Goal: Task Accomplishment & Management: Use online tool/utility

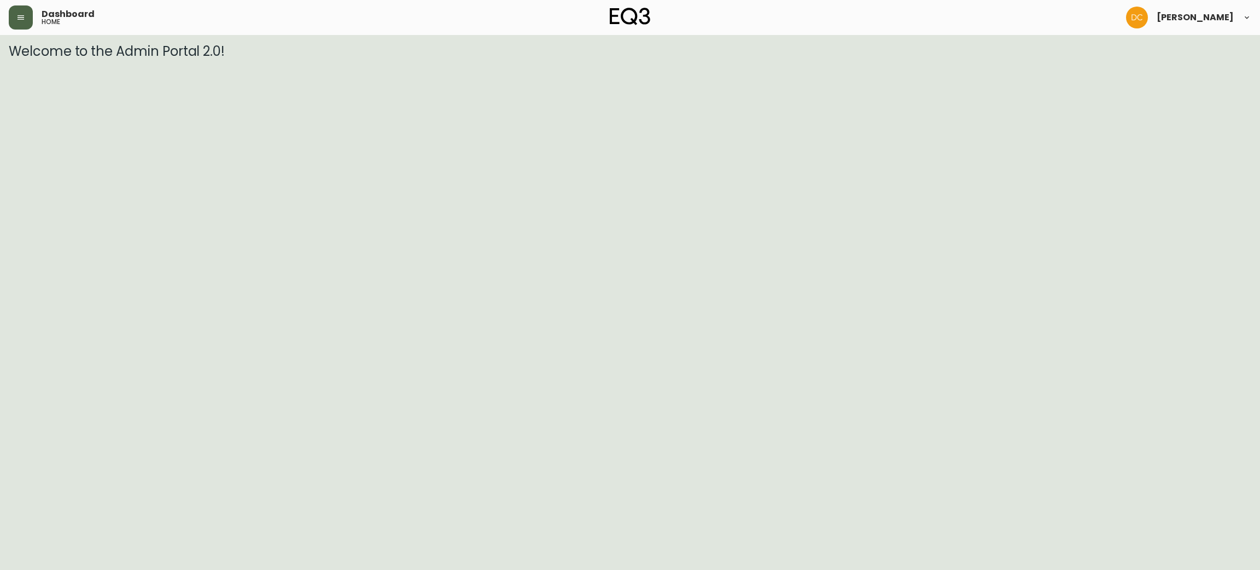
click at [14, 9] on button "button" at bounding box center [21, 17] width 24 height 24
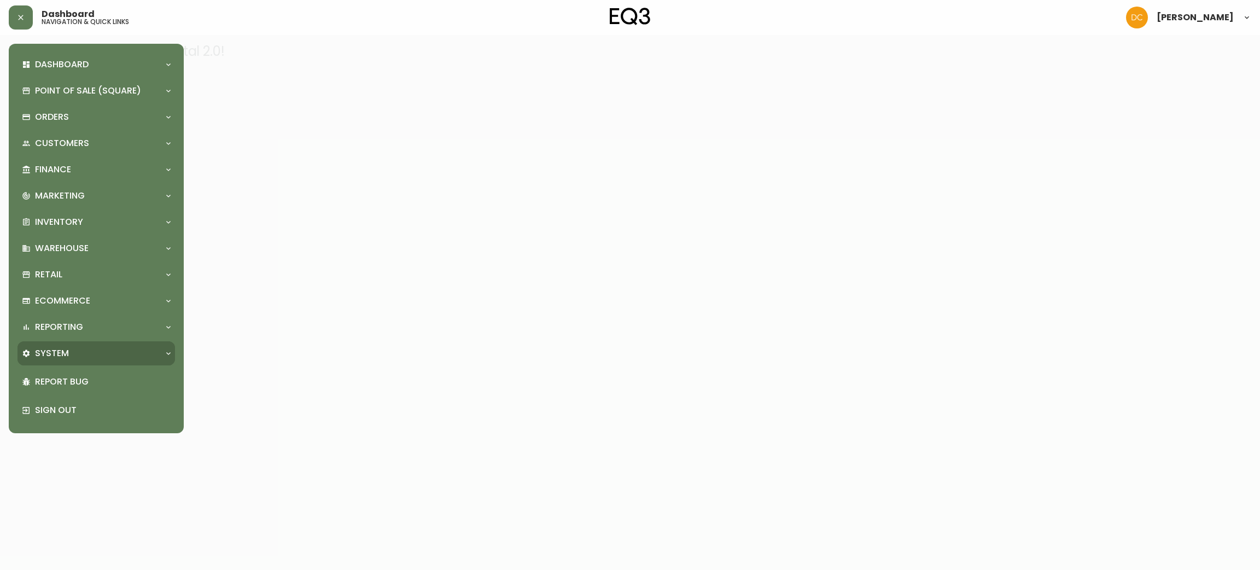
click at [64, 355] on p "System" at bounding box center [52, 353] width 34 height 12
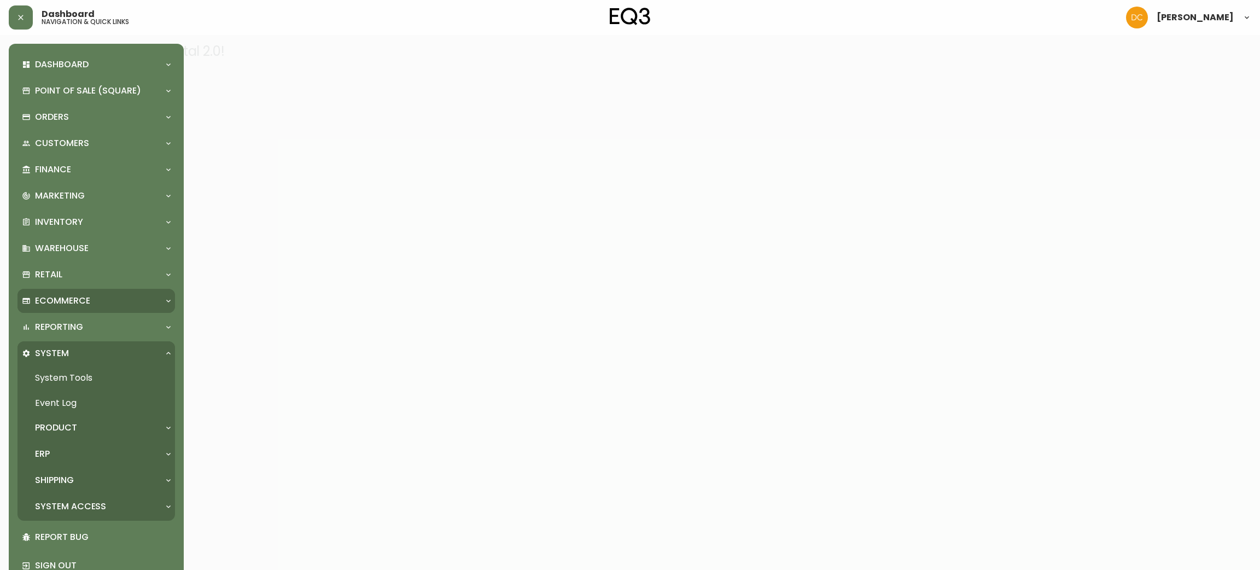
click at [83, 295] on p "Ecommerce" at bounding box center [62, 301] width 55 height 12
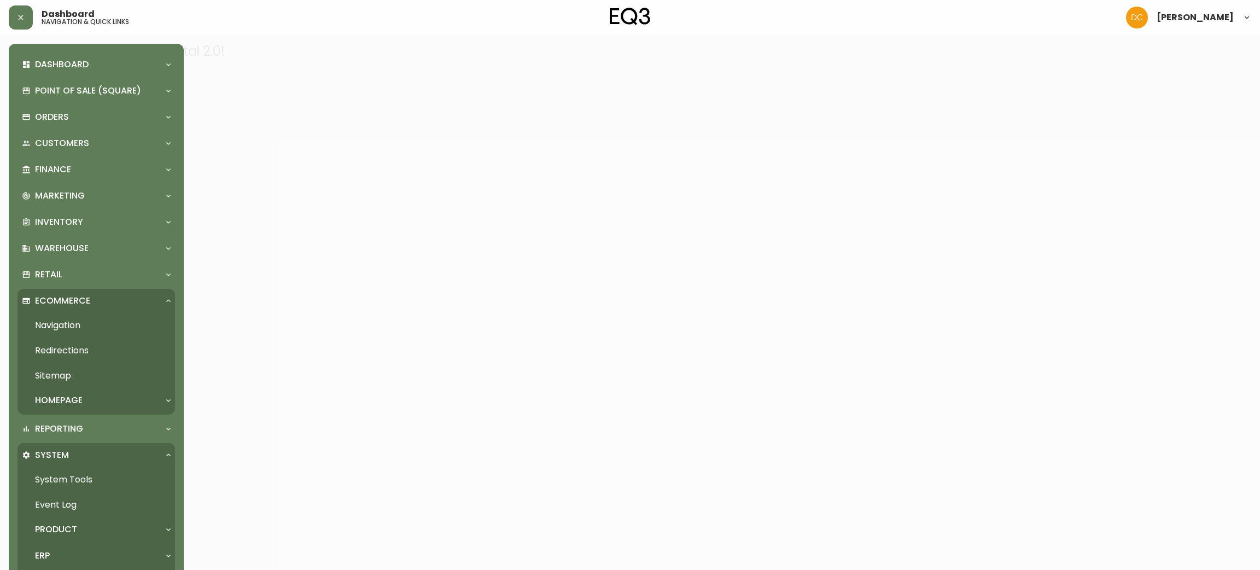
click at [83, 327] on link "Navigation" at bounding box center [95, 325] width 157 height 25
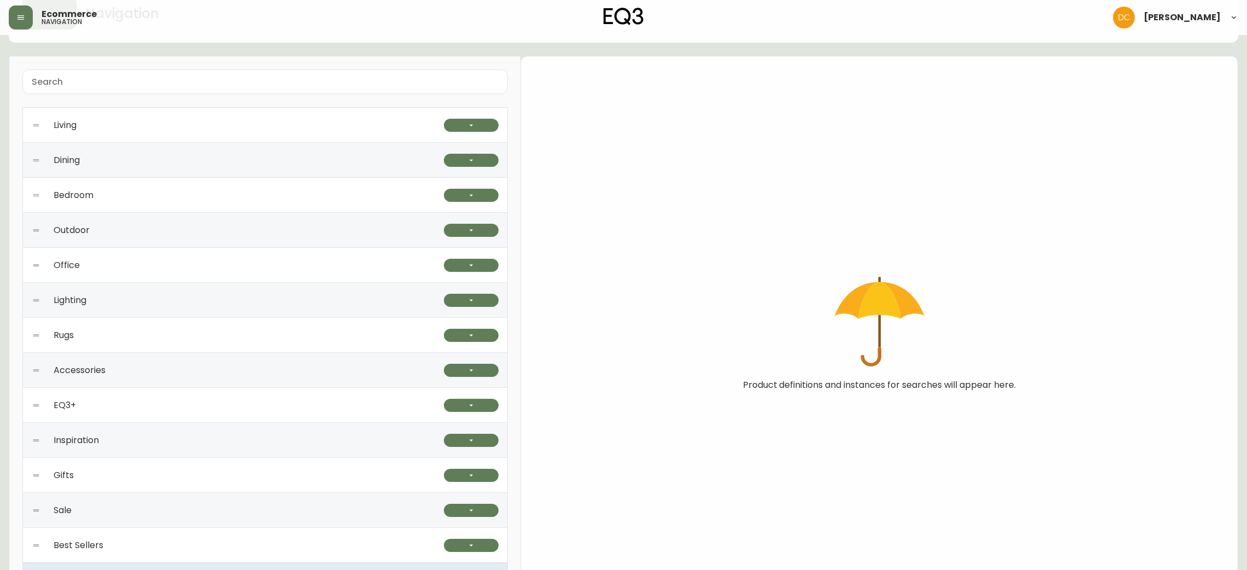
scroll to position [100, 0]
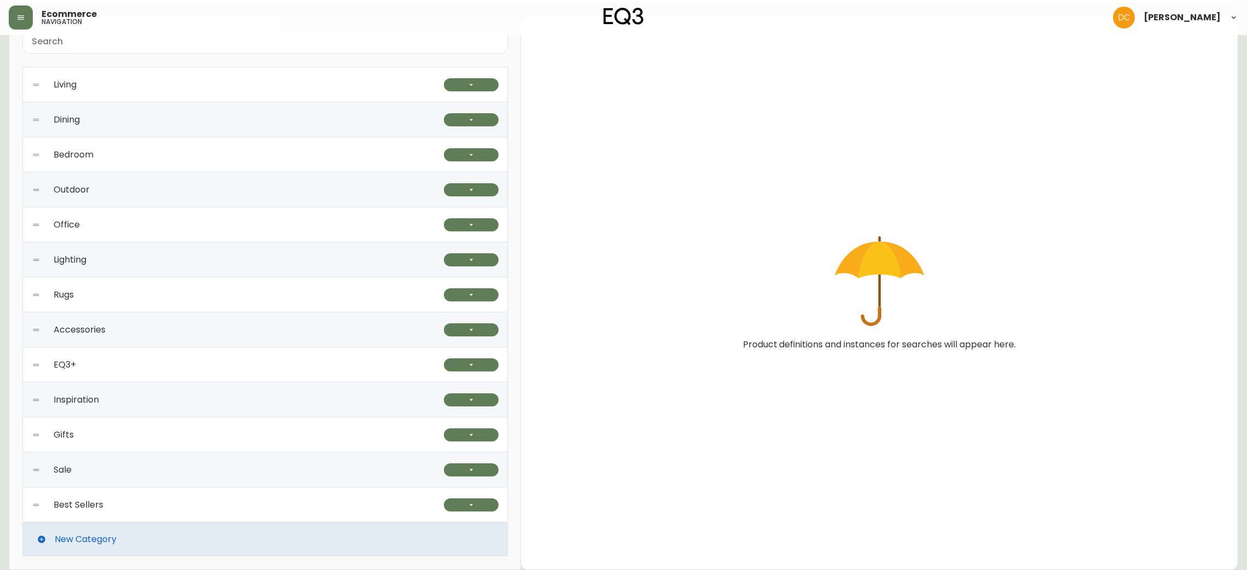
click at [306, 503] on div "Best Sellers" at bounding box center [238, 504] width 412 height 35
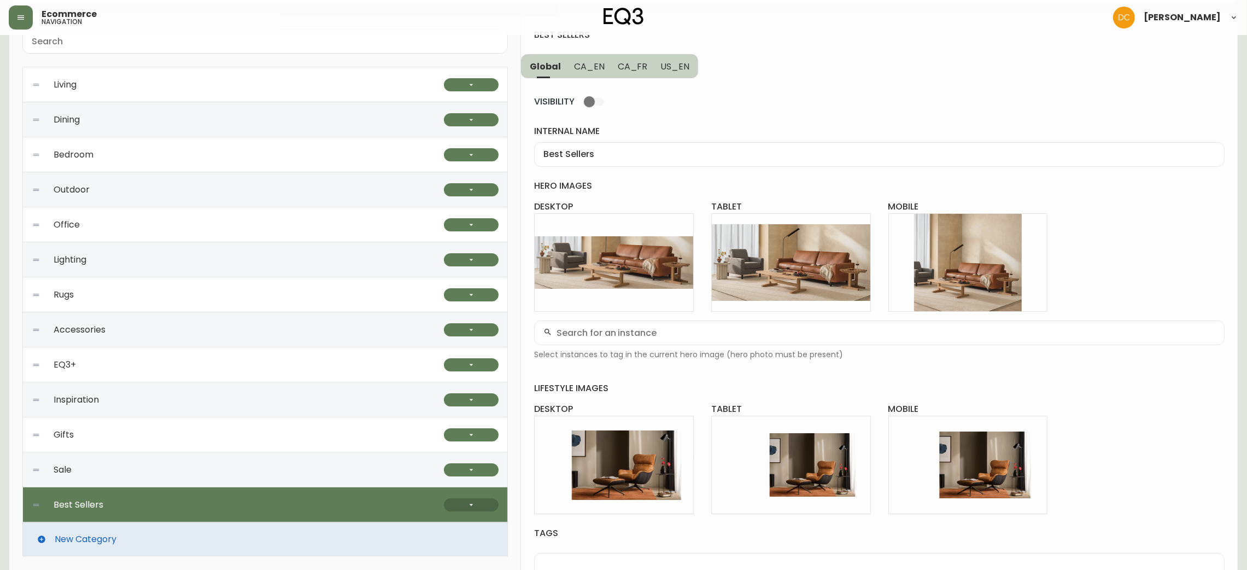
click at [467, 505] on icon "button" at bounding box center [471, 504] width 9 height 9
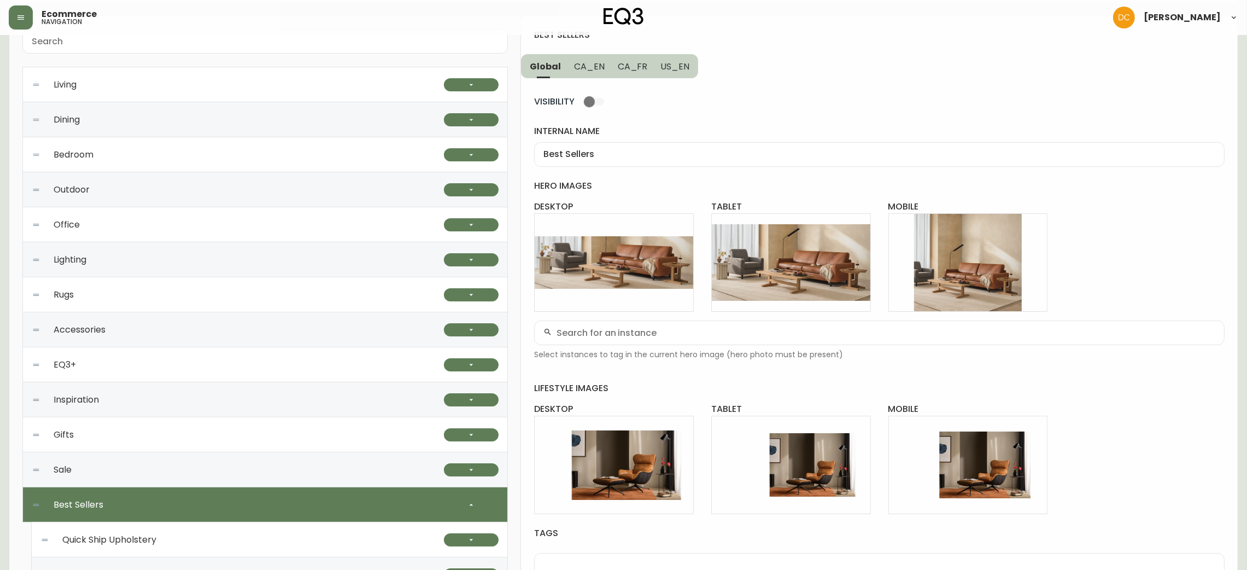
scroll to position [238, 0]
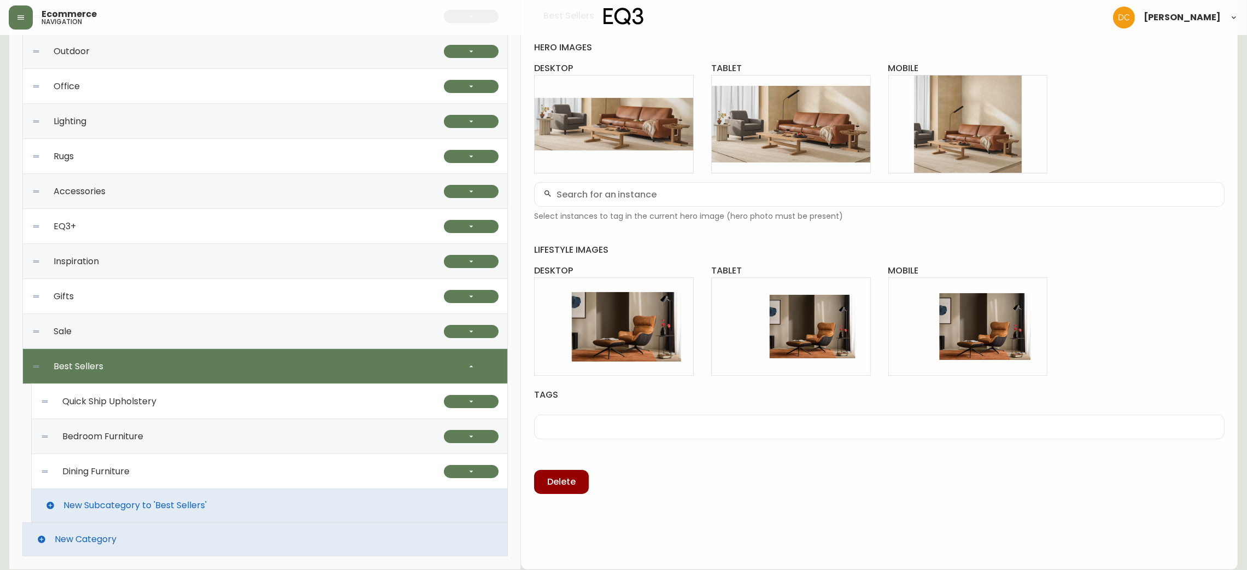
click at [215, 448] on div "Bedroom Furniture" at bounding box center [242, 436] width 404 height 35
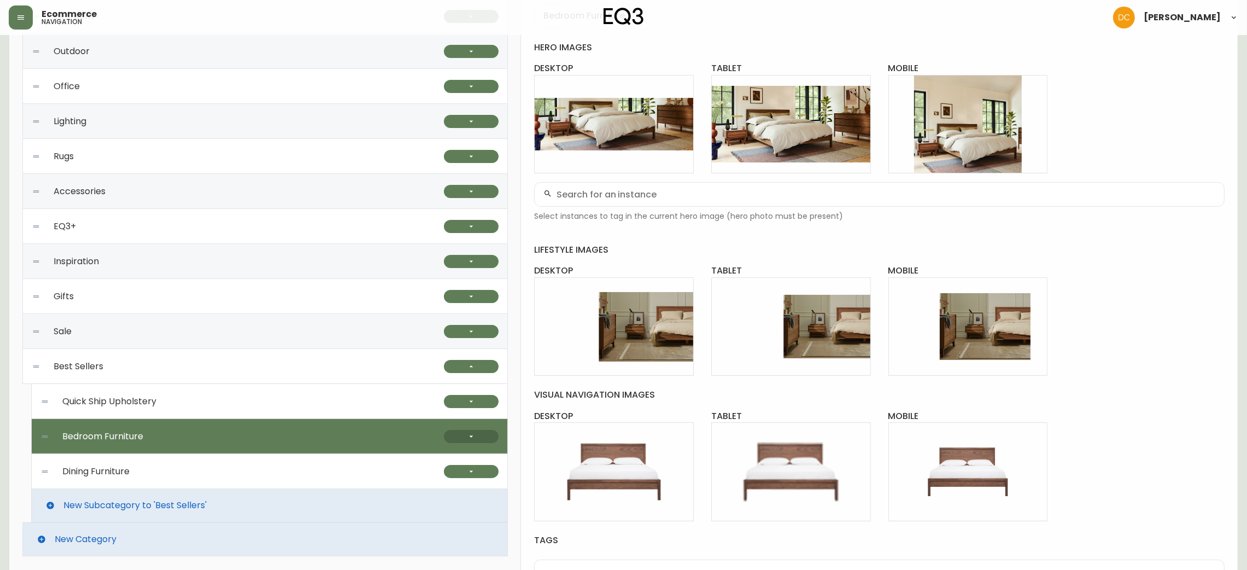
click at [468, 436] on icon "button" at bounding box center [471, 436] width 9 height 9
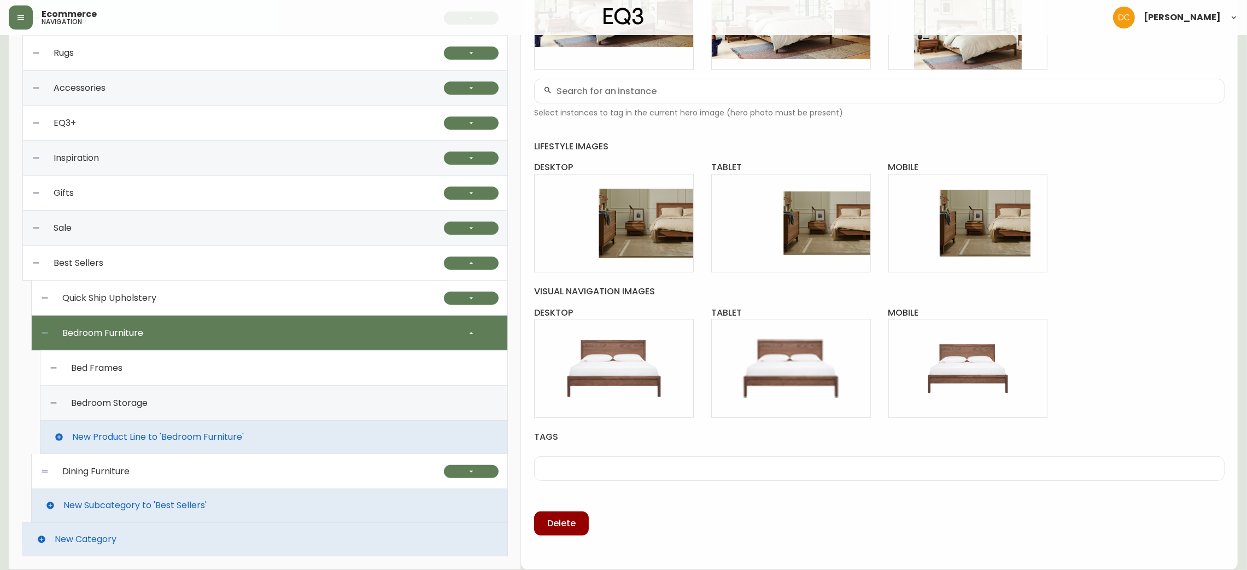
click at [206, 396] on div "Bedroom Storage" at bounding box center [273, 402] width 449 height 35
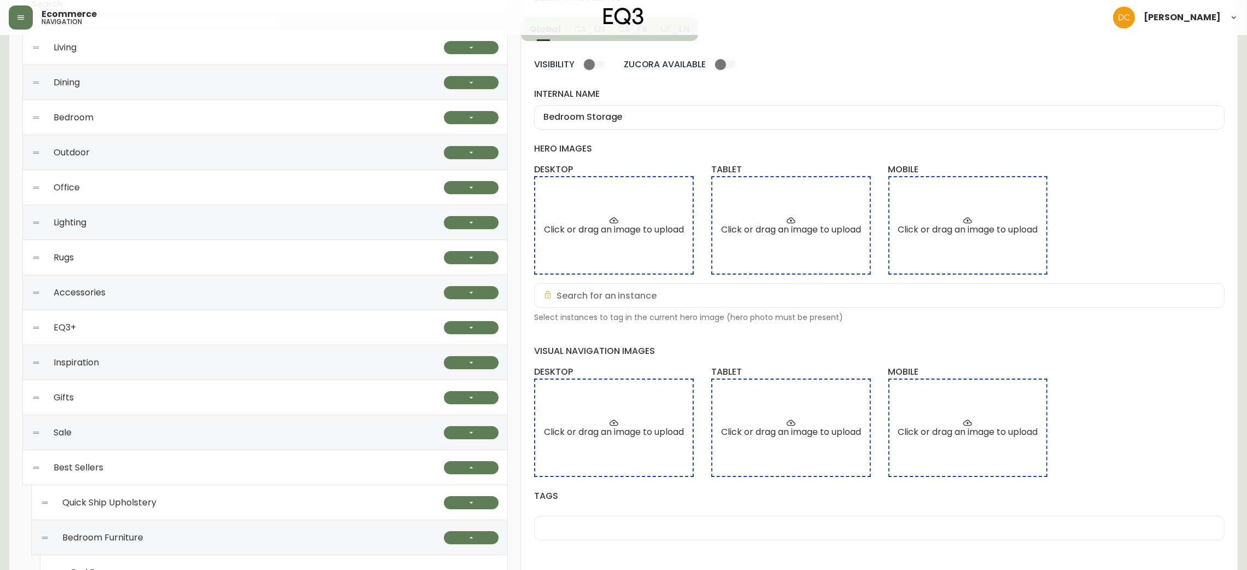
scroll to position [14, 0]
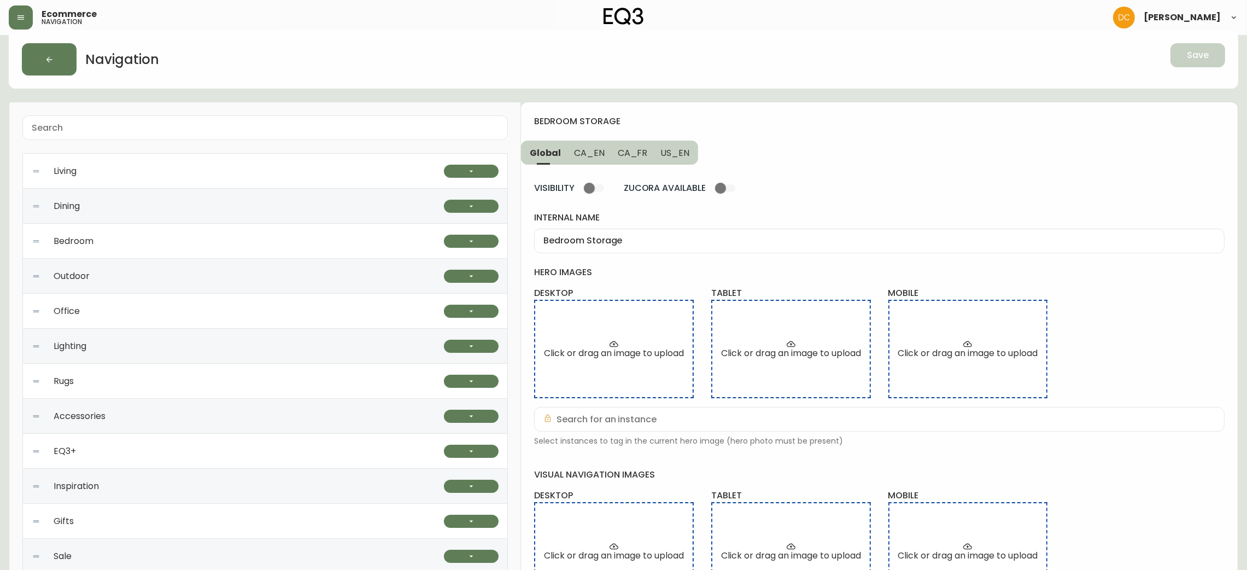
click at [632, 245] on input "Bedroom Storage" at bounding box center [880, 241] width 672 height 10
click at [586, 151] on span "CA_EN" at bounding box center [589, 152] width 31 height 11
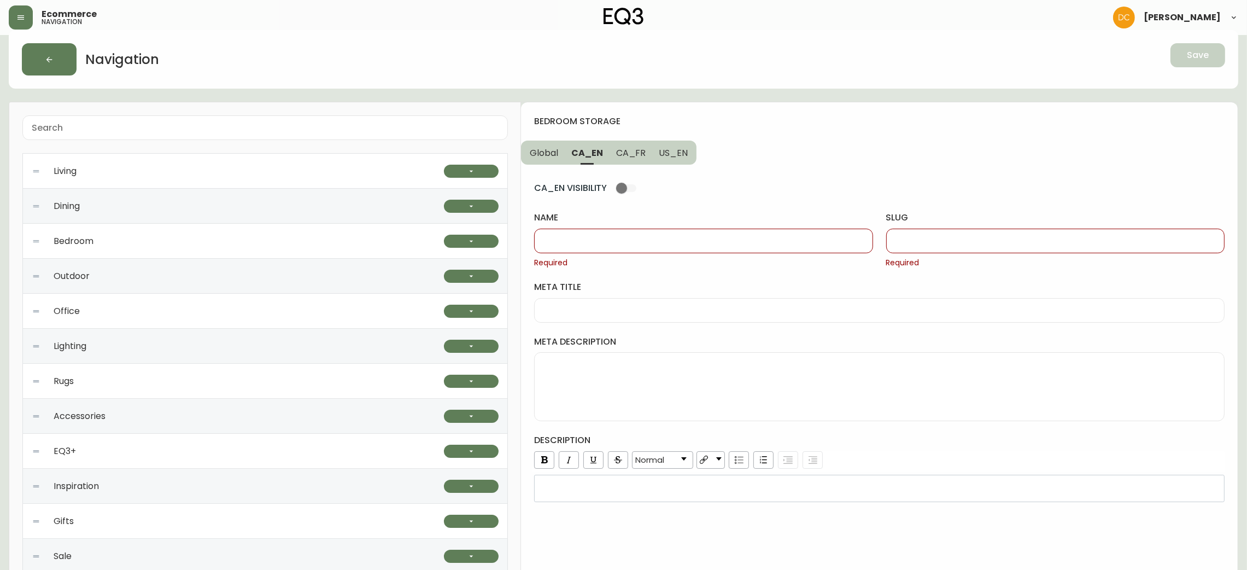
click at [590, 239] on input "name" at bounding box center [704, 241] width 320 height 10
paste input "Bedroom Storage"
type input "Bedroom Storage"
click at [910, 244] on input "slug" at bounding box center [1056, 241] width 320 height 10
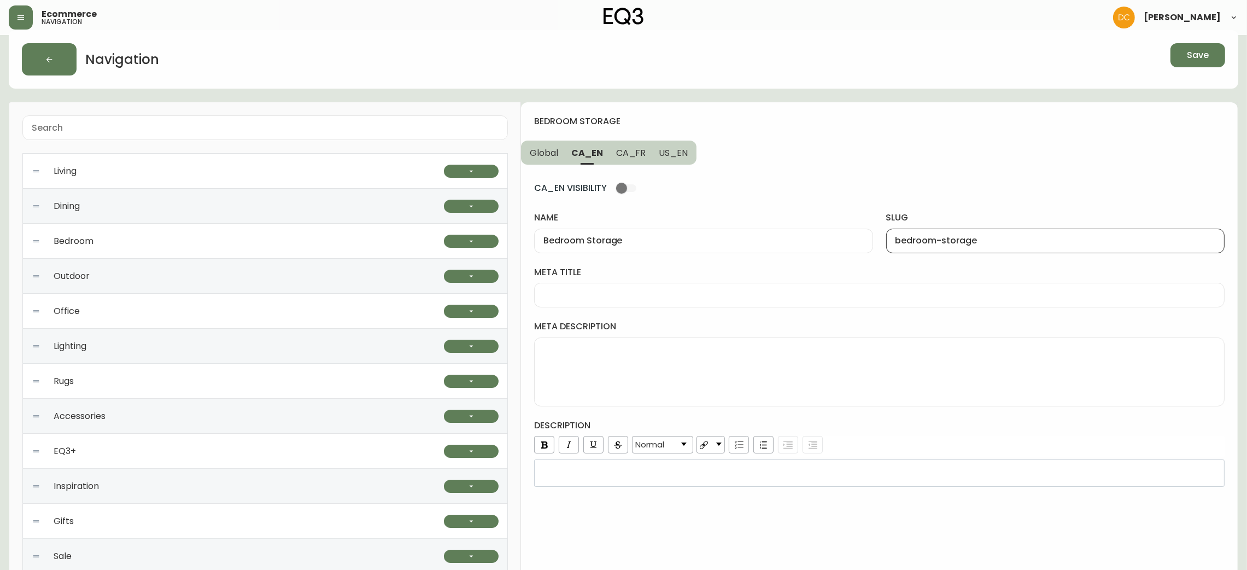
type input "bedroom-storage"
click at [674, 160] on button "US_EN" at bounding box center [674, 153] width 44 height 24
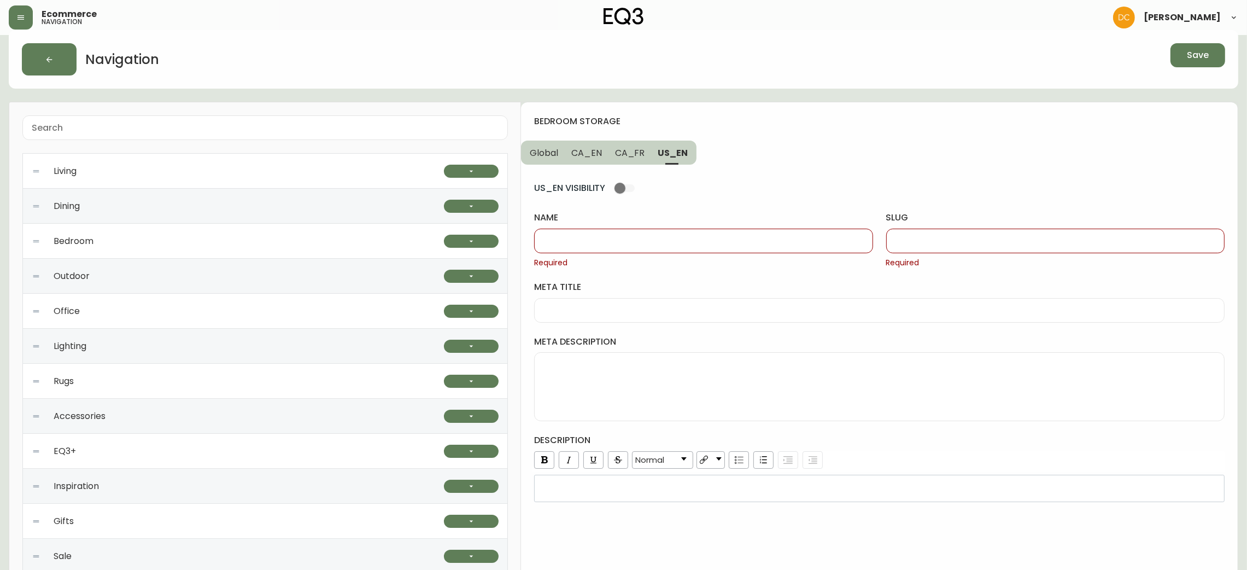
click at [939, 229] on div at bounding box center [1055, 241] width 338 height 25
paste input "bedroom-storage"
type input "bedroom-storage"
click at [583, 141] on button "CA_EN" at bounding box center [587, 153] width 44 height 24
type input "Bedroom Storage"
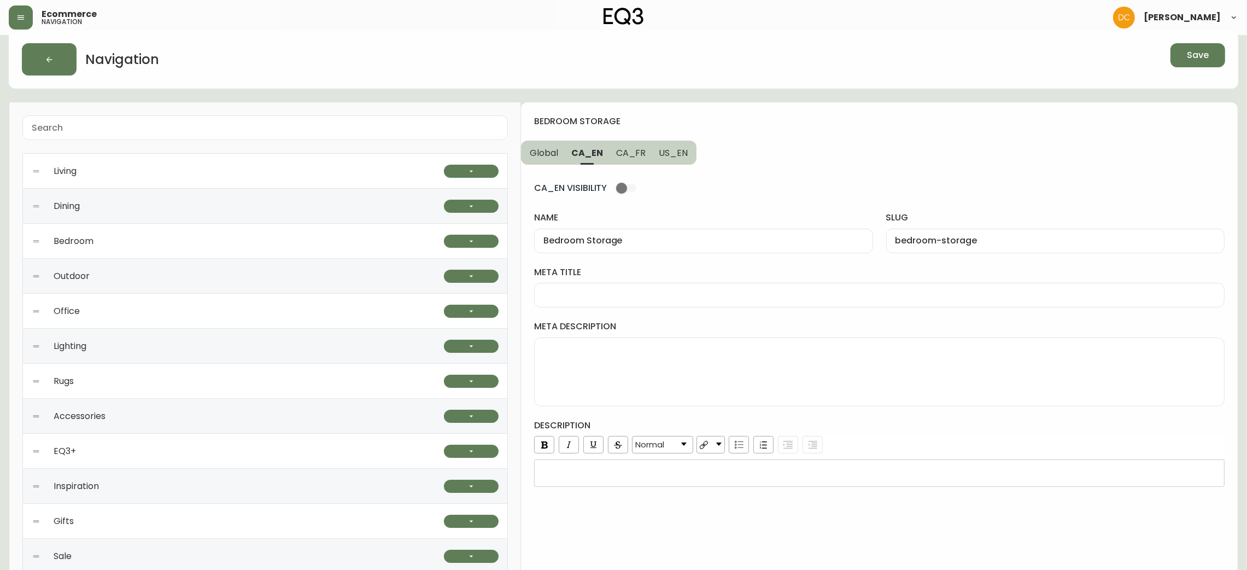
click at [652, 244] on input "Bedroom Storage" at bounding box center [704, 241] width 320 height 10
click at [670, 152] on span "US_EN" at bounding box center [673, 152] width 29 height 11
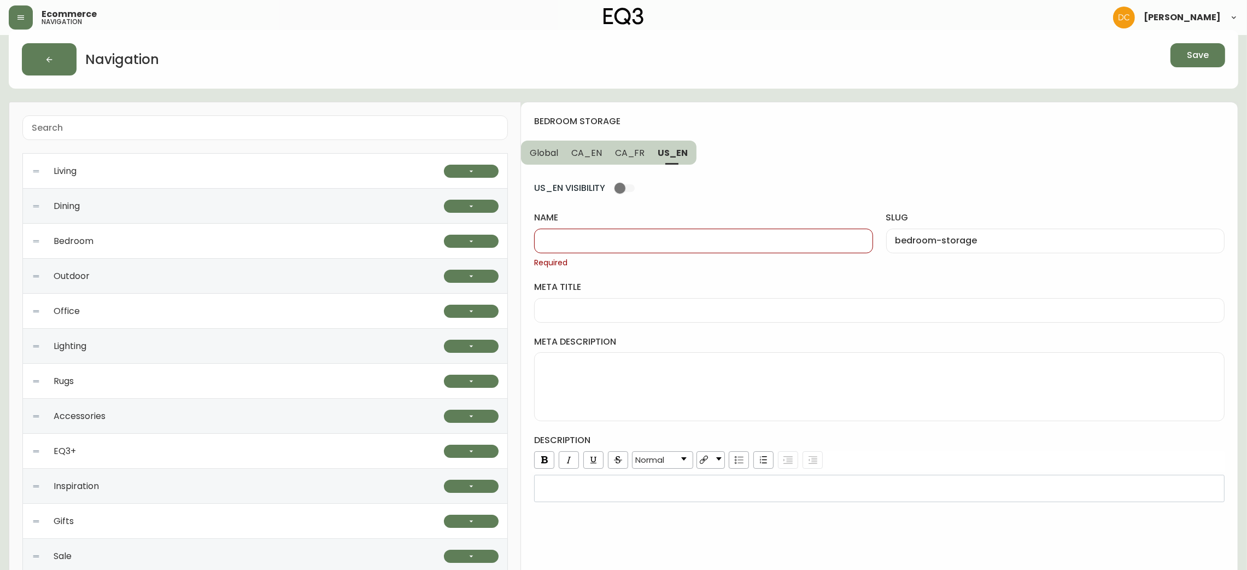
click at [639, 232] on div at bounding box center [703, 241] width 338 height 25
paste input "Bedroom Storage"
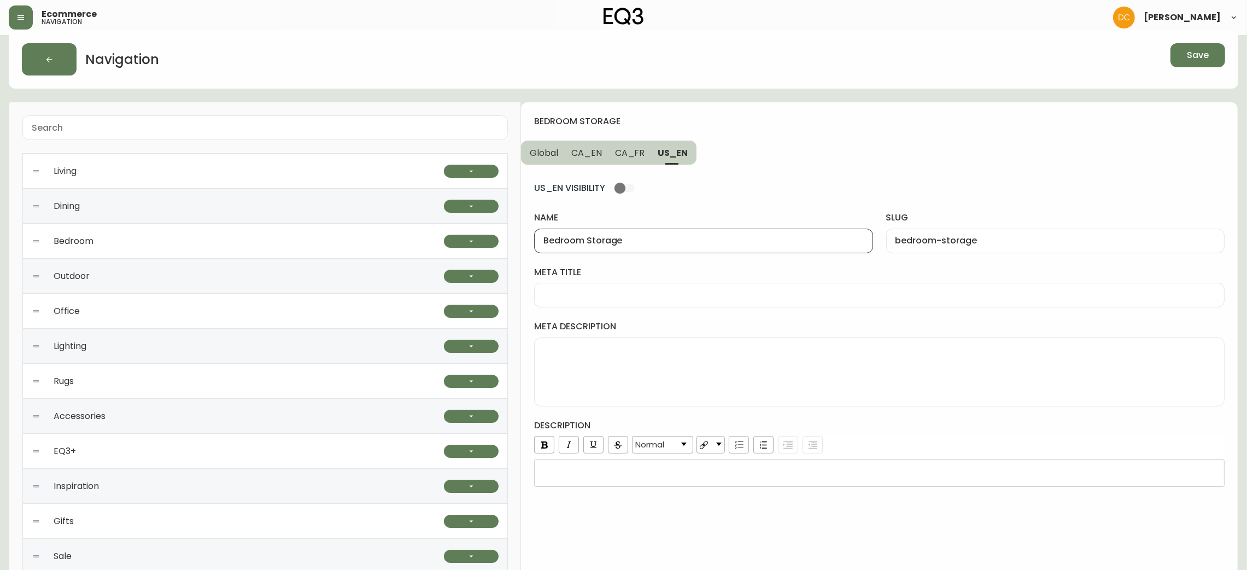
type input "Bedroom Storage"
drag, startPoint x: 635, startPoint y: 141, endPoint x: 638, endPoint y: 162, distance: 22.0
click at [635, 139] on div "bedroom storage Global CA_EN CA_FR US_EN US_EN VISIBILITY name Bedroom Storage …" at bounding box center [879, 499] width 717 height 795
click at [636, 154] on span "CA_FR" at bounding box center [630, 152] width 30 height 11
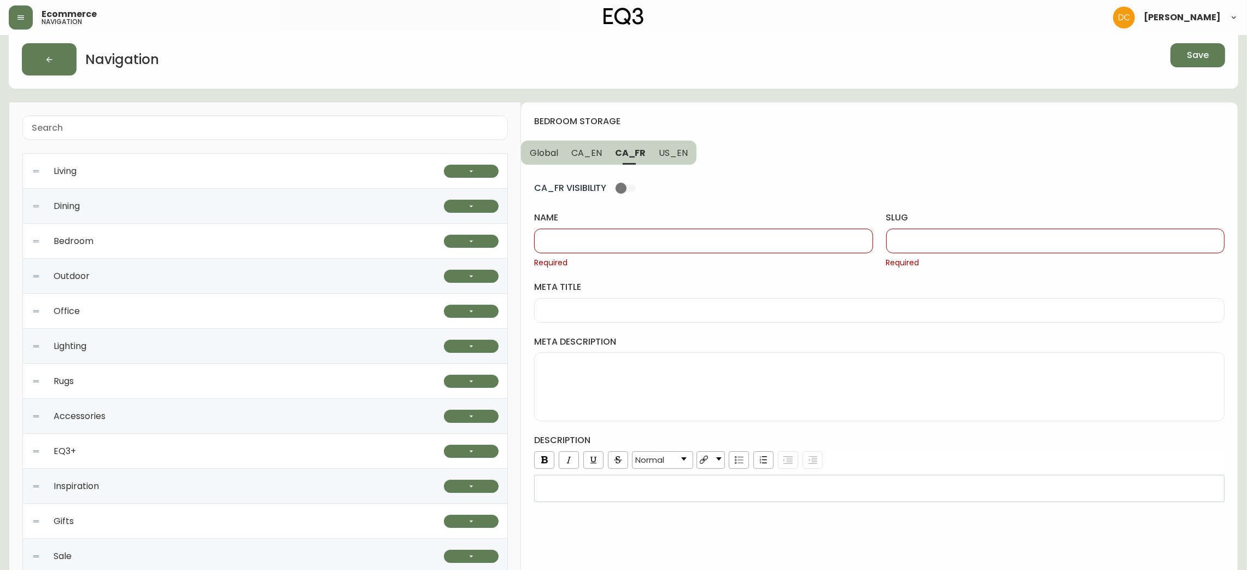
click at [685, 256] on div "name Required" at bounding box center [703, 240] width 338 height 56
click at [690, 239] on input "name" at bounding box center [704, 241] width 320 height 10
click at [756, 239] on input "name" at bounding box center [704, 241] width 320 height 10
paste input "Rangement de la chambre"
type input "Rangement de la chambre"
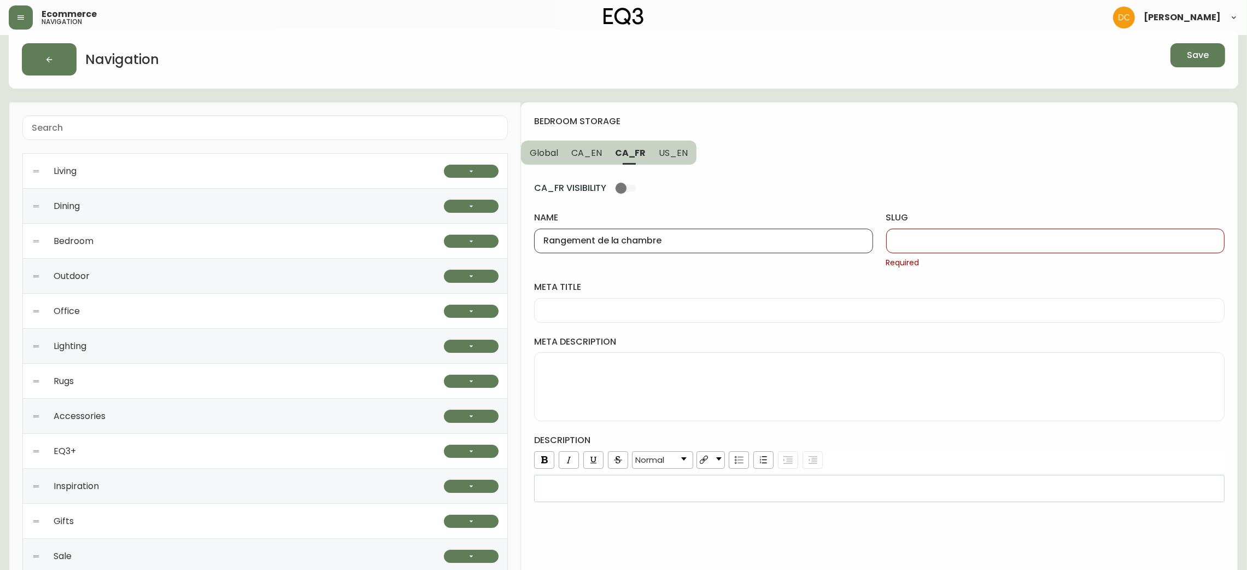
click at [936, 229] on div at bounding box center [1055, 241] width 338 height 25
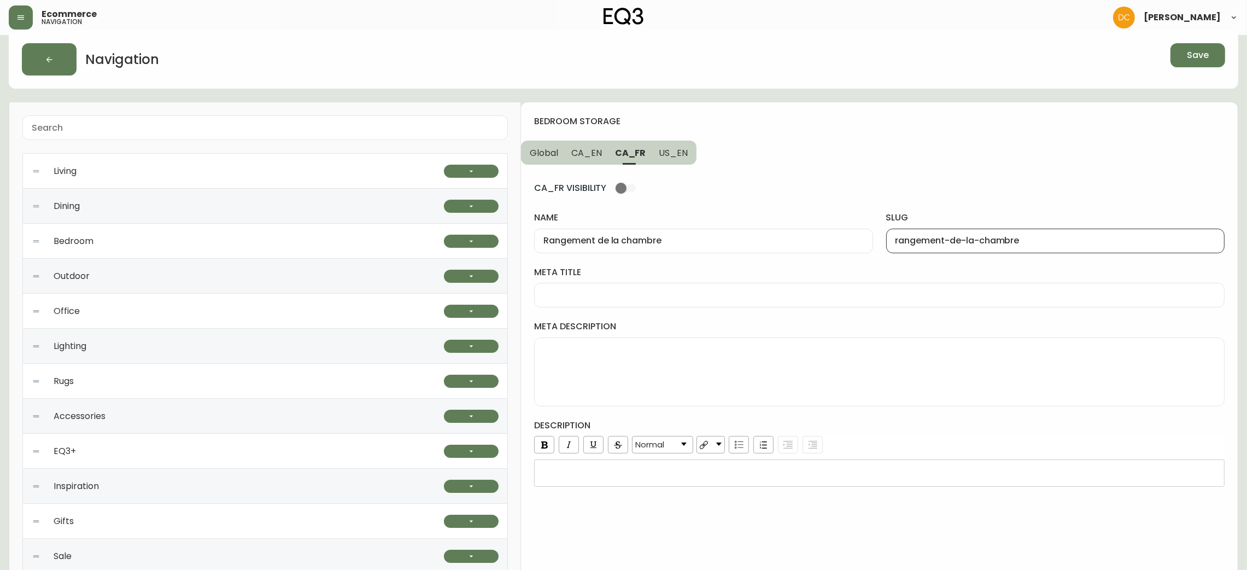
type input "rangement-de-la-chambre"
click at [575, 150] on span "CA_EN" at bounding box center [586, 152] width 31 height 11
type input "Bedroom Storage"
type input "bedroom-storage"
drag, startPoint x: 550, startPoint y: 151, endPoint x: 560, endPoint y: 154, distance: 11.3
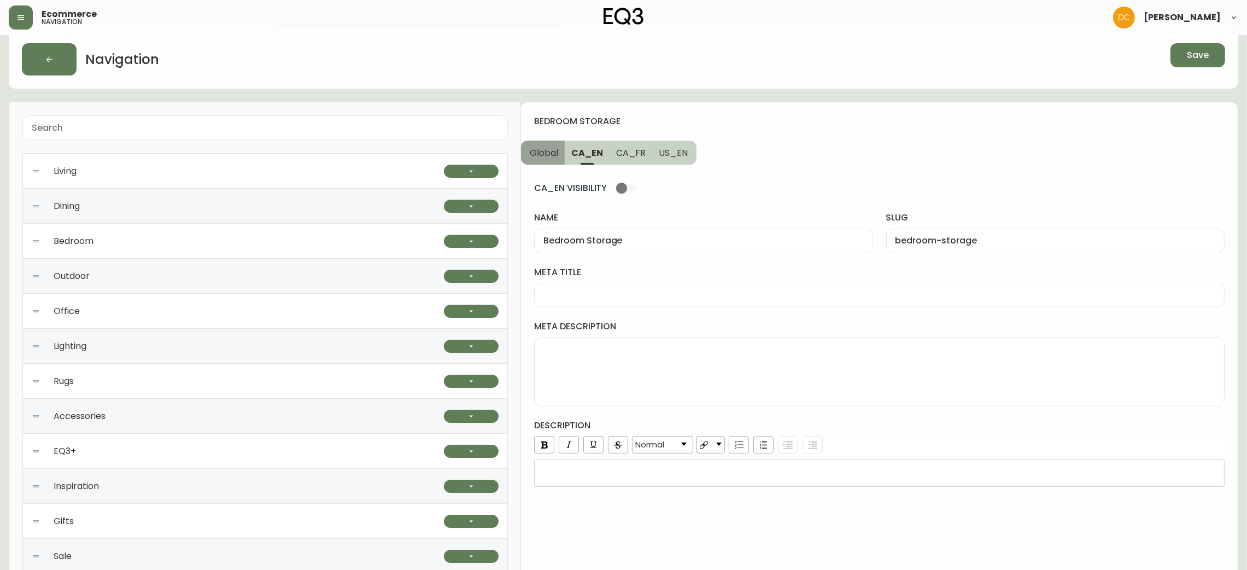
click at [548, 151] on span "Global" at bounding box center [544, 152] width 28 height 11
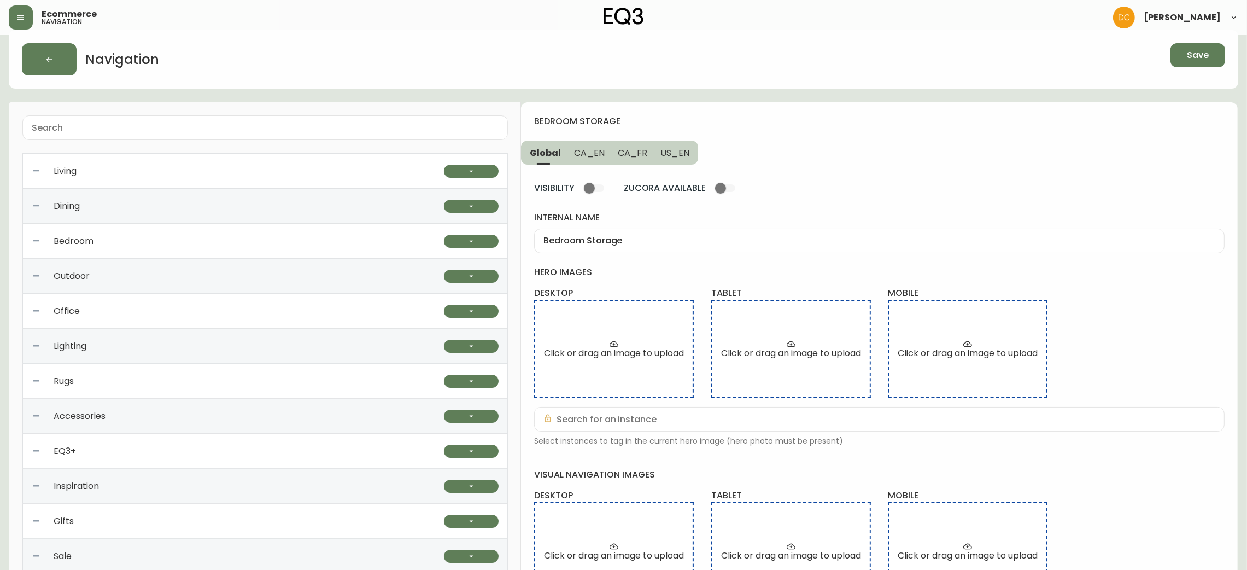
click at [949, 72] on div "Save" at bounding box center [945, 59] width 560 height 32
click at [949, 57] on span "Save" at bounding box center [1198, 55] width 22 height 12
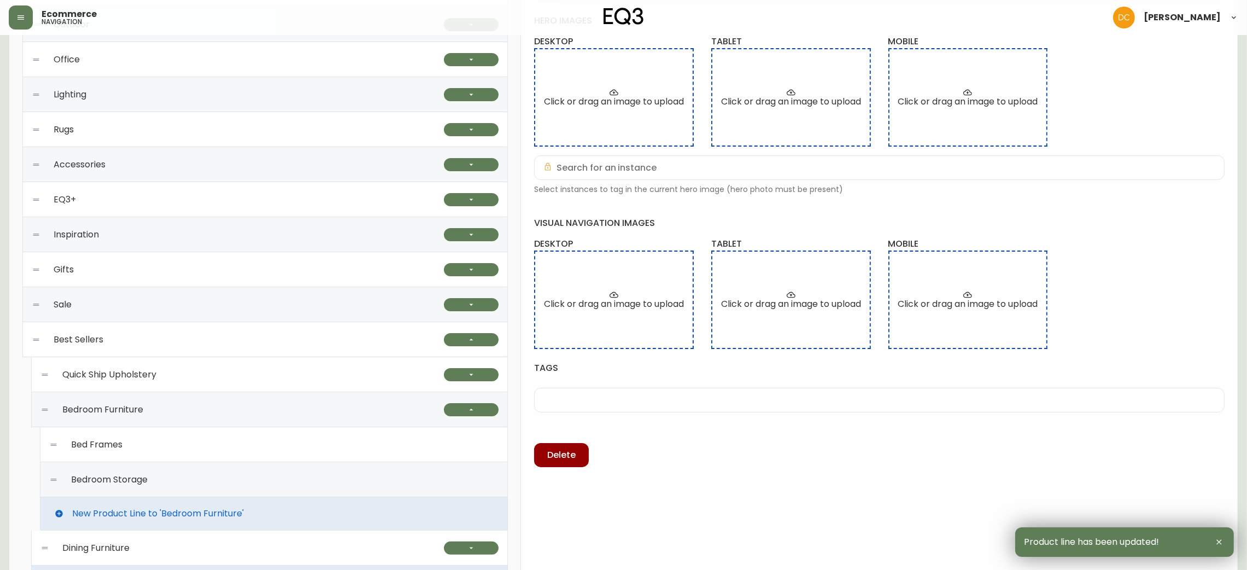
scroll to position [342, 0]
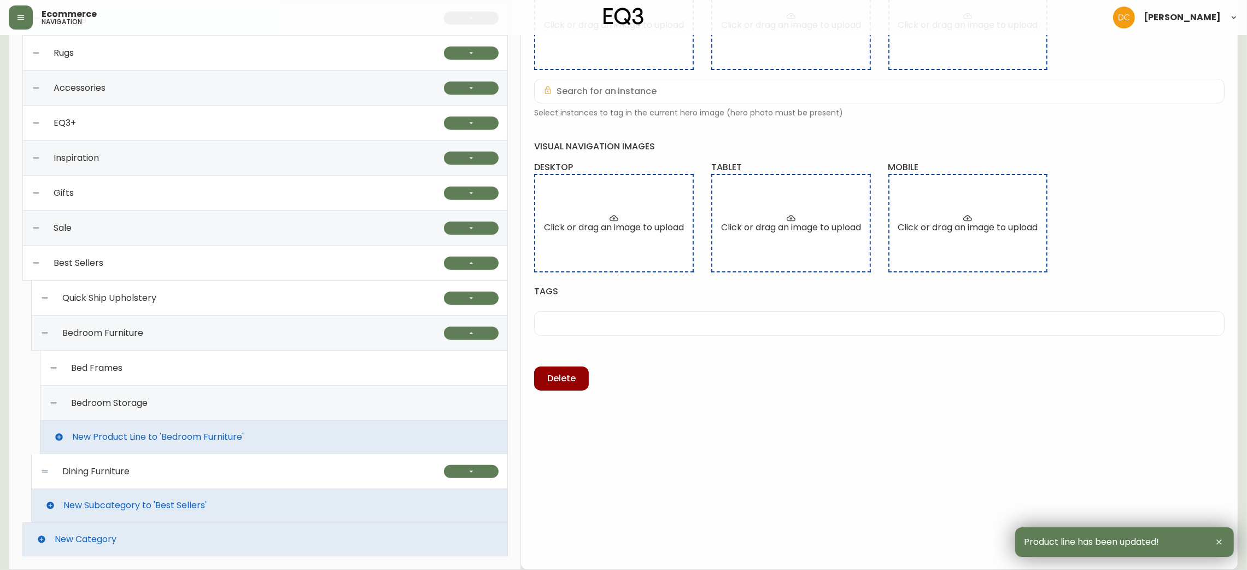
click at [200, 468] on div "Dining Furniture" at bounding box center [242, 471] width 404 height 35
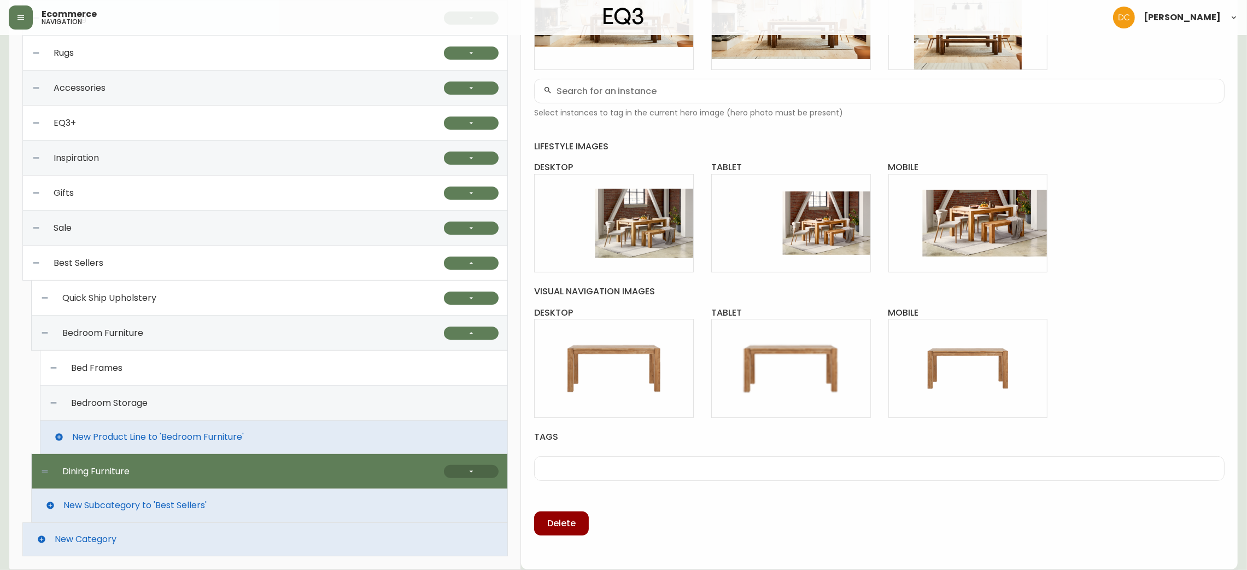
click at [476, 472] on button "button" at bounding box center [471, 471] width 55 height 13
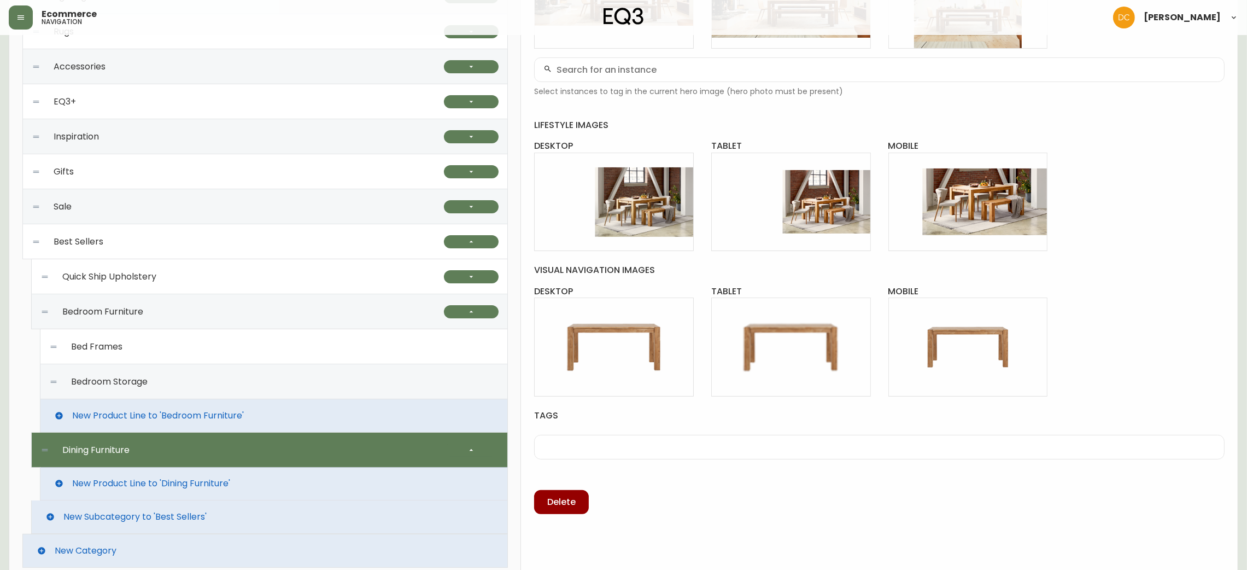
scroll to position [375, 0]
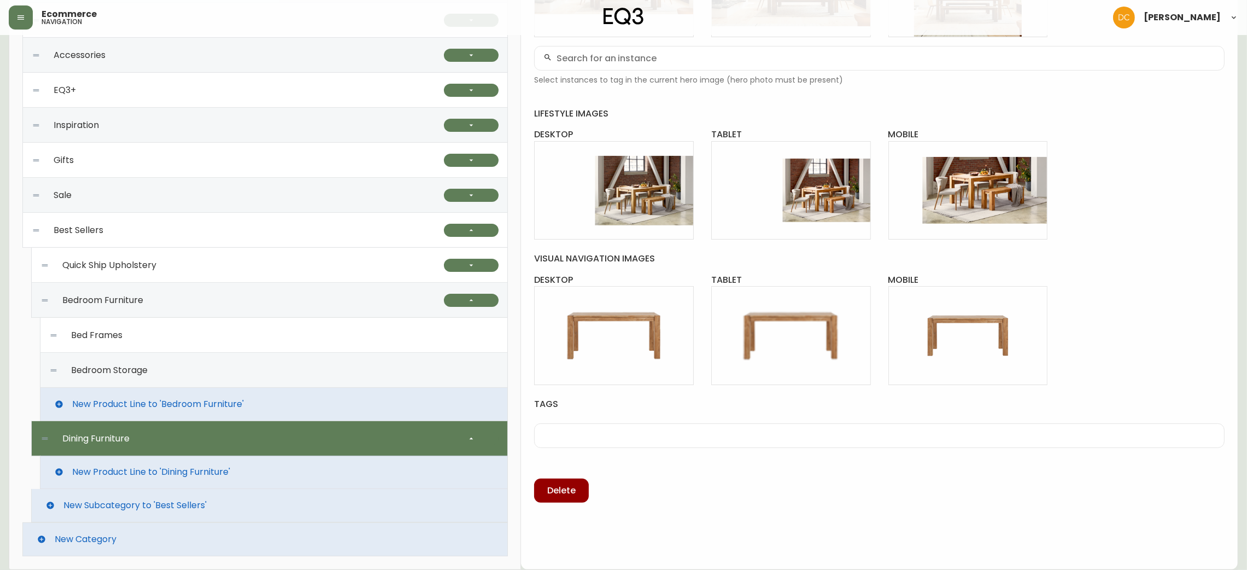
click at [249, 469] on div "New Product Line to 'Dining Furniture'" at bounding box center [274, 471] width 468 height 33
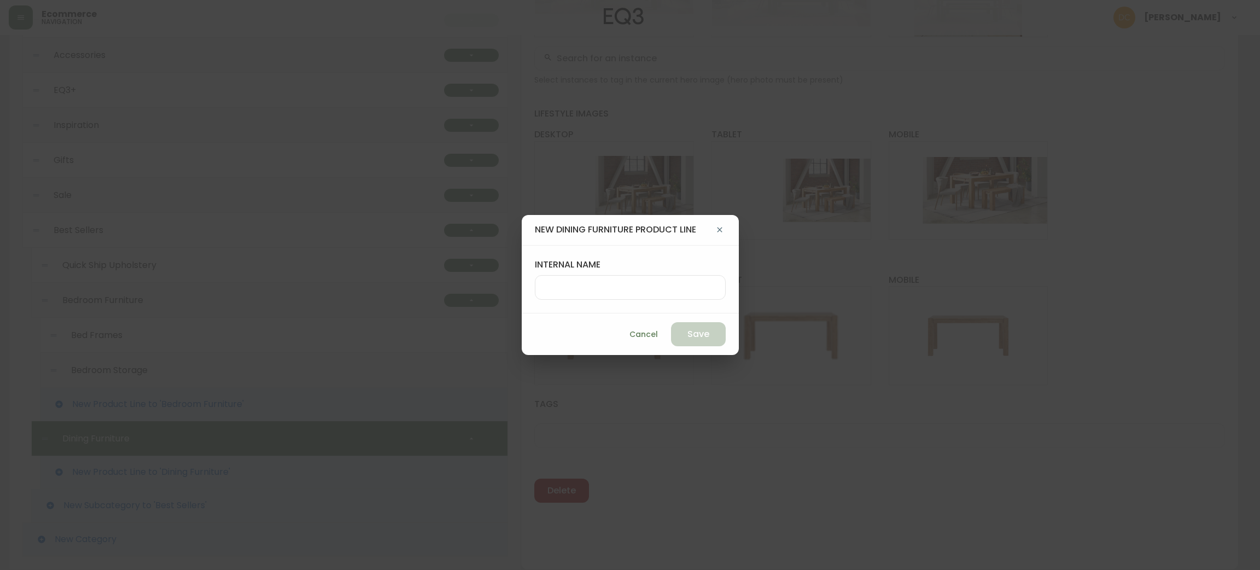
click at [604, 300] on div at bounding box center [630, 287] width 191 height 25
type input "Dining Tables"
click at [694, 341] on button "Save" at bounding box center [698, 334] width 55 height 24
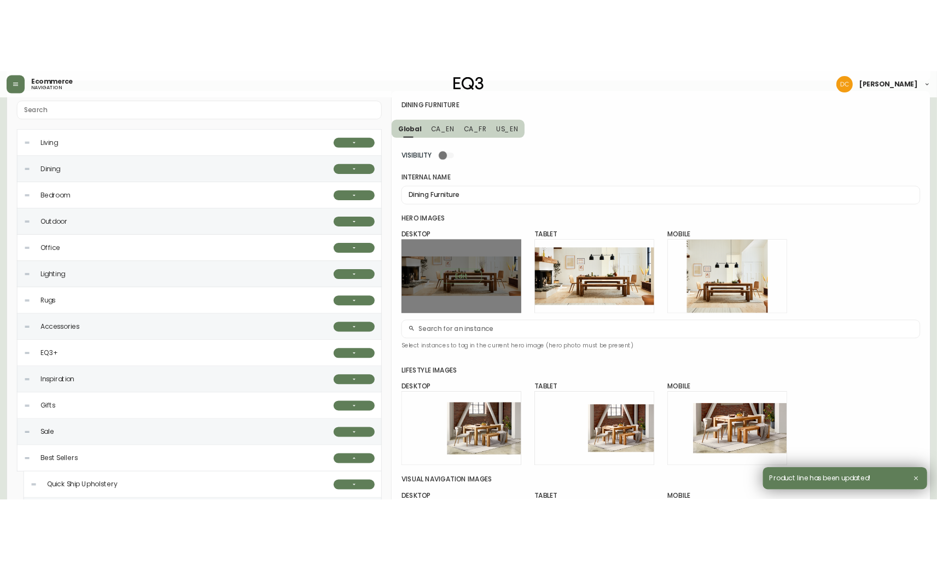
scroll to position [0, 0]
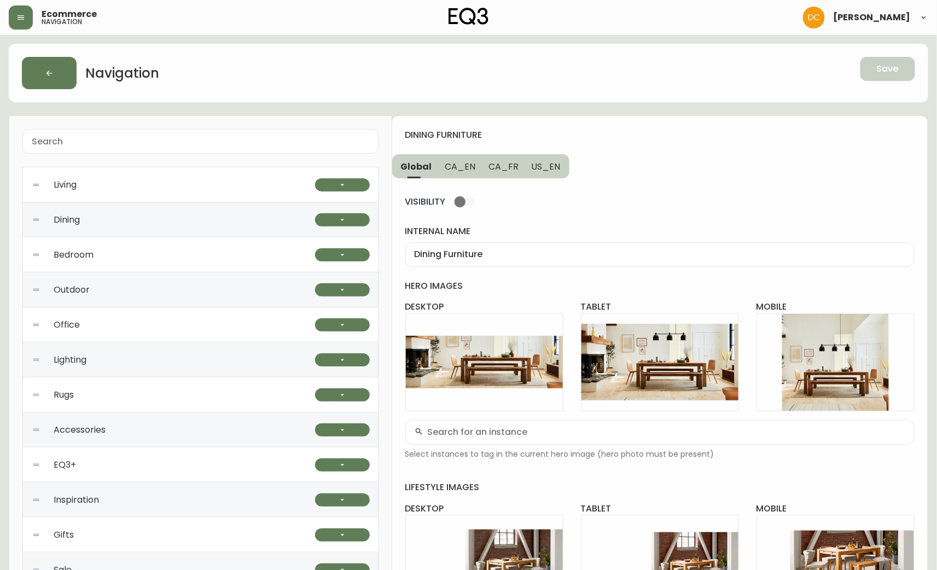
click at [655, 118] on div "dining furniture Global CA_EN CA_FR US_EN VISIBILITY internal name Dining Furni…" at bounding box center [659, 530] width 535 height 828
